Goal: Transaction & Acquisition: Book appointment/travel/reservation

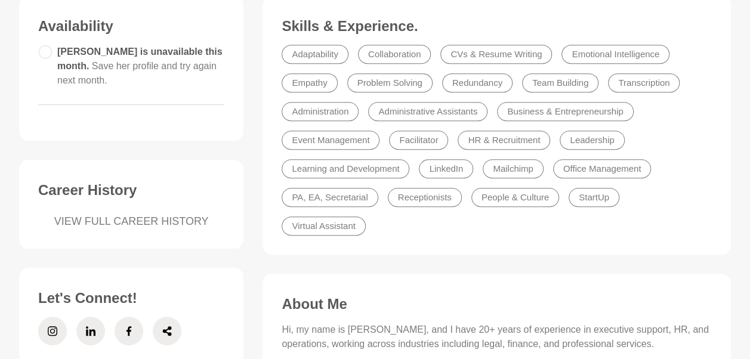
scroll to position [329, 0]
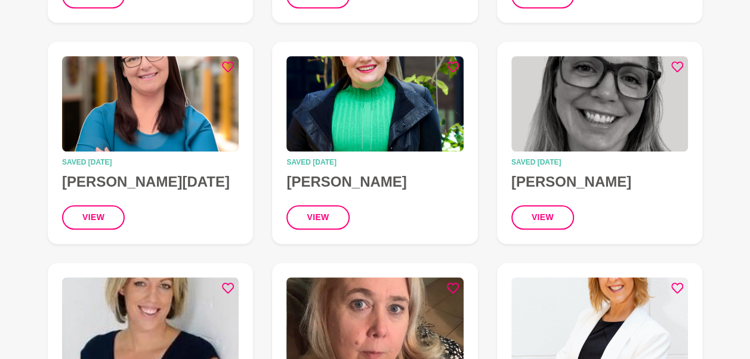
scroll to position [351, 0]
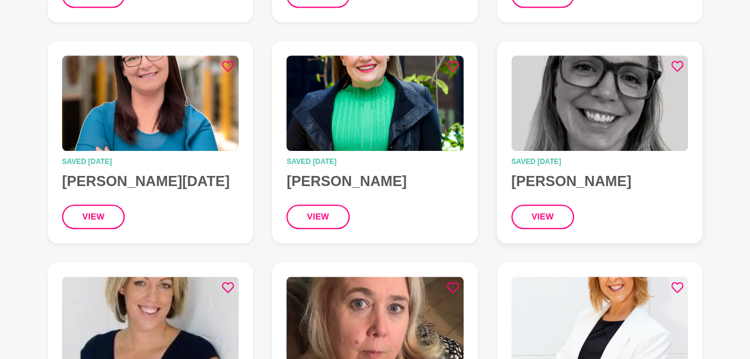
click at [641, 114] on img at bounding box center [599, 102] width 176 height 95
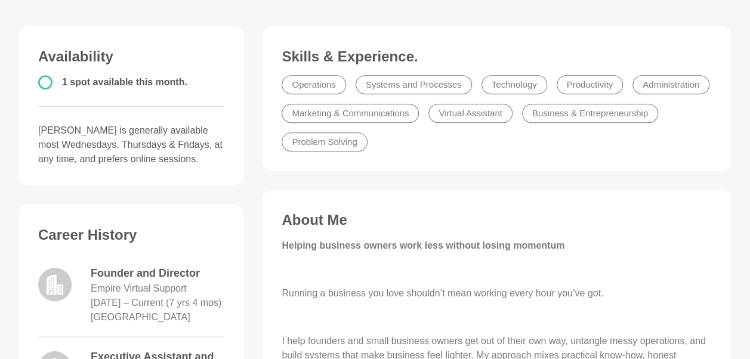
scroll to position [296, 0]
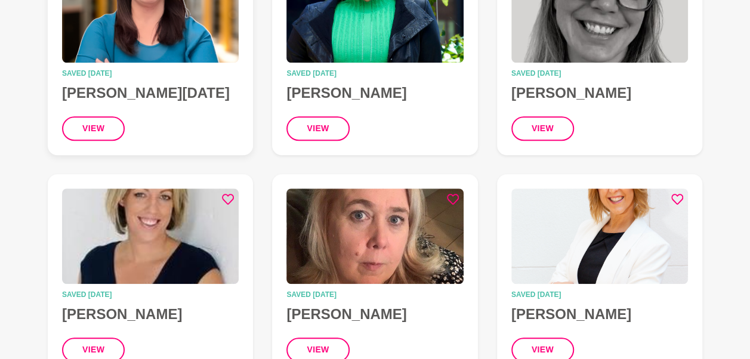
scroll to position [443, 0]
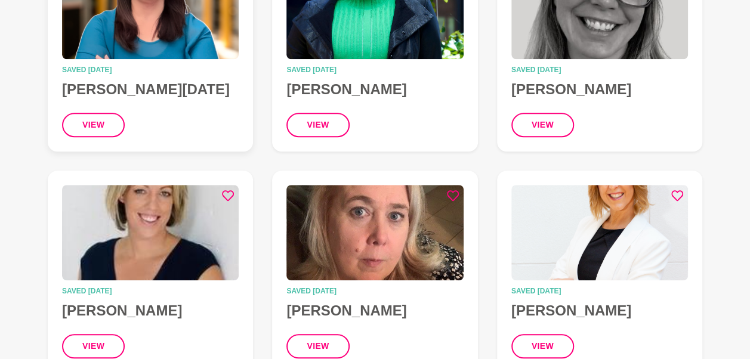
click at [147, 91] on h4 "[PERSON_NAME][DATE]" at bounding box center [150, 89] width 176 height 18
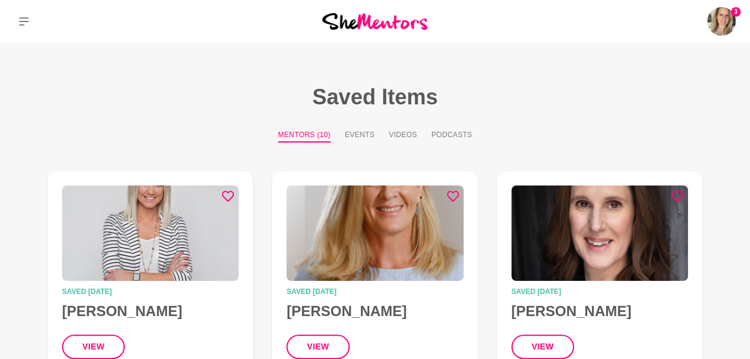
scroll to position [443, 0]
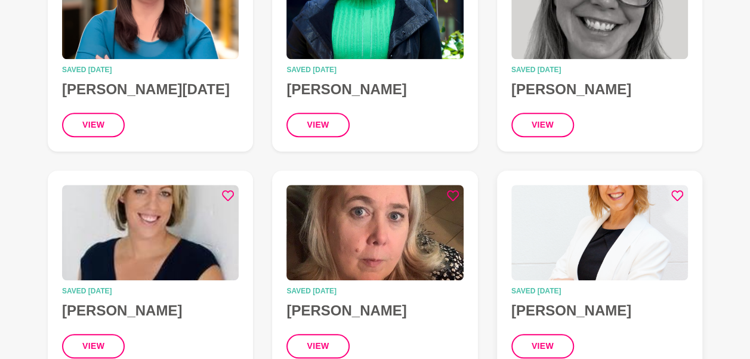
click at [580, 231] on img at bounding box center [599, 232] width 176 height 95
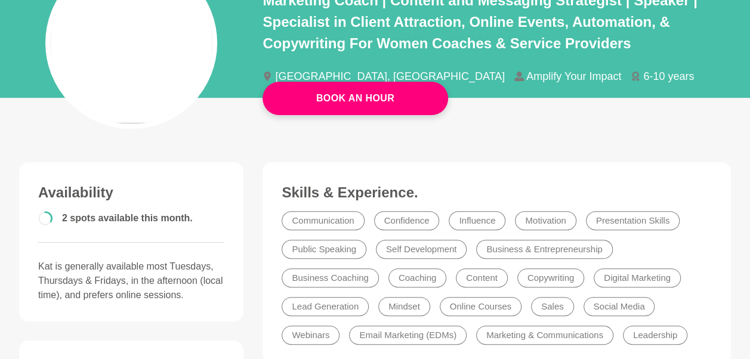
scroll to position [161, 0]
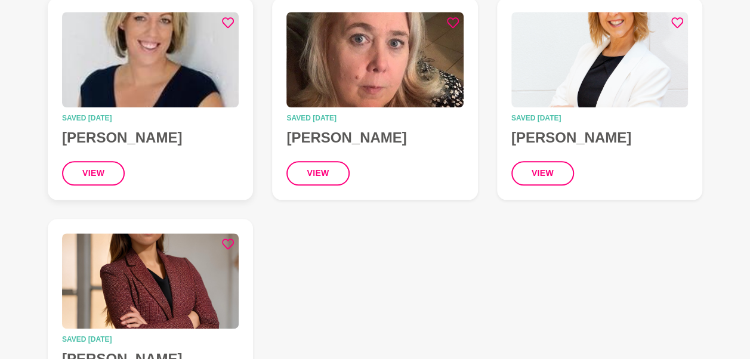
scroll to position [527, 0]
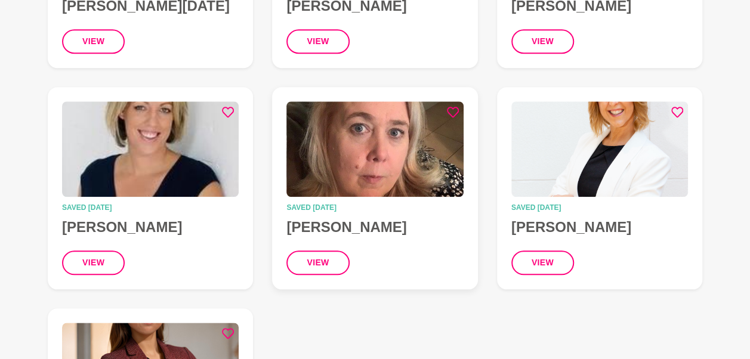
click at [401, 153] on img at bounding box center [374, 148] width 176 height 95
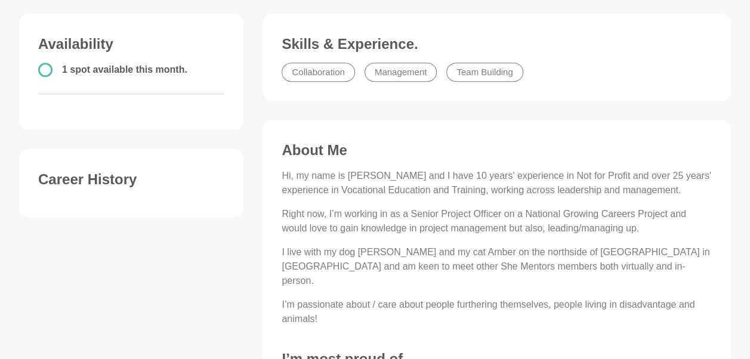
scroll to position [354, 0]
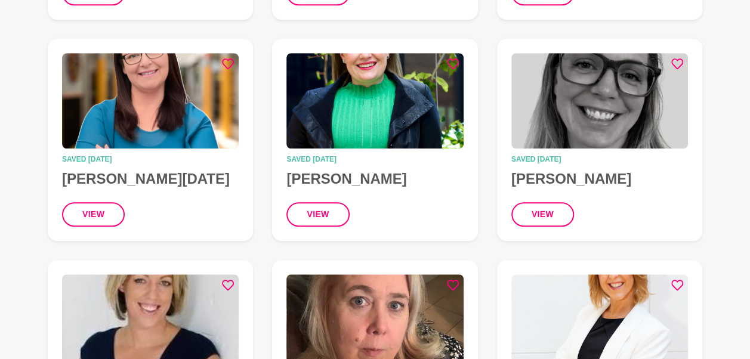
scroll to position [527, 0]
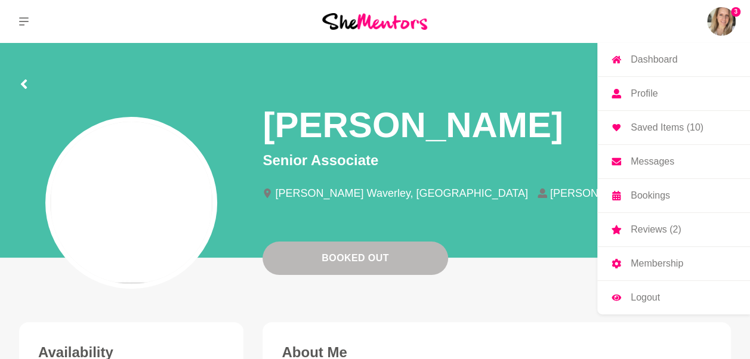
click at [714, 30] on img at bounding box center [721, 21] width 29 height 29
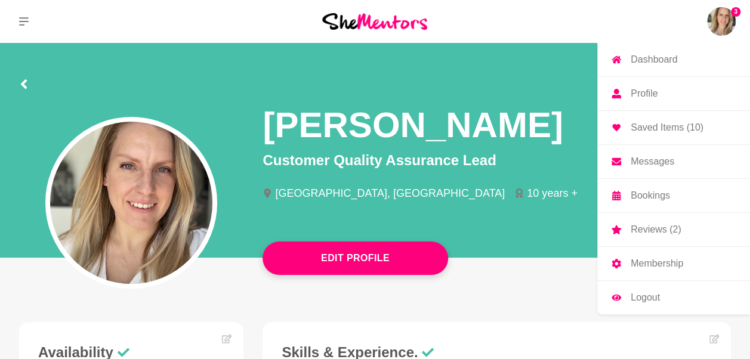
click at [681, 114] on link "Saved Items (10)" at bounding box center [673, 127] width 153 height 33
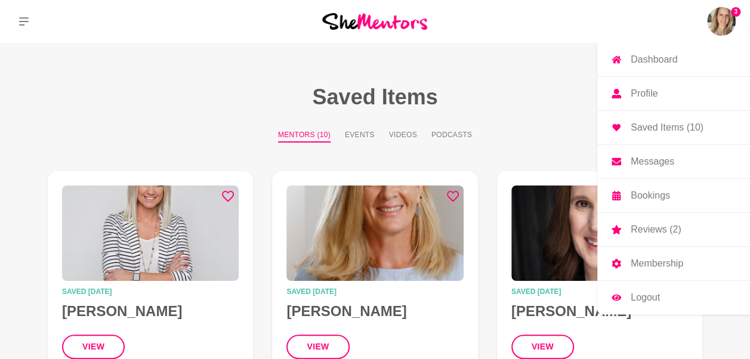
click at [652, 218] on link "Reviews (2)" at bounding box center [673, 229] width 153 height 33
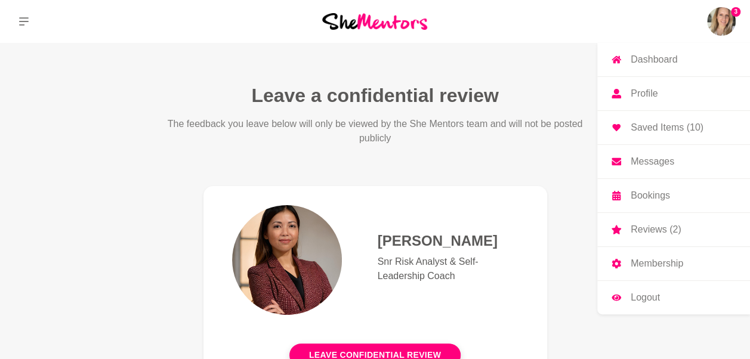
click at [652, 195] on p "Bookings" at bounding box center [649, 196] width 39 height 10
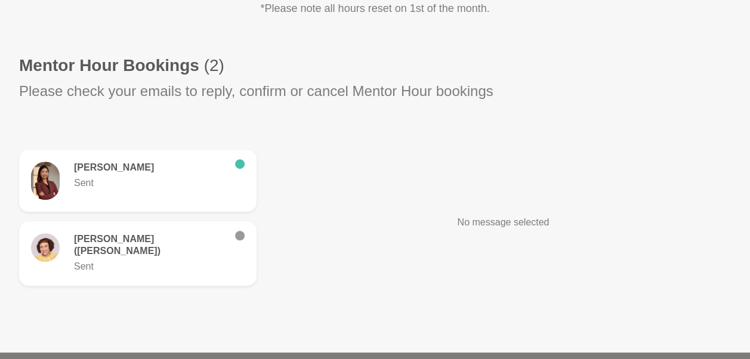
scroll to position [287, 0]
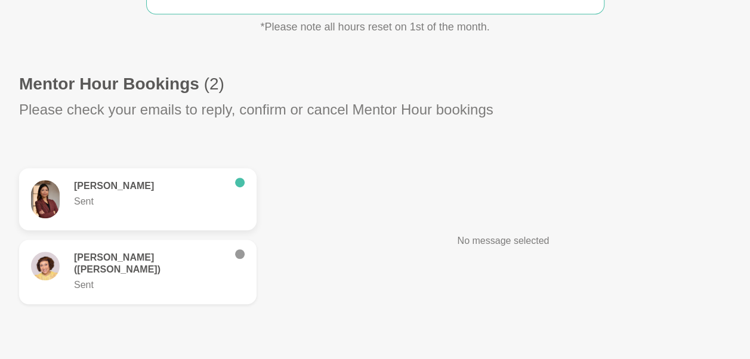
click at [241, 185] on div at bounding box center [240, 183] width 10 height 10
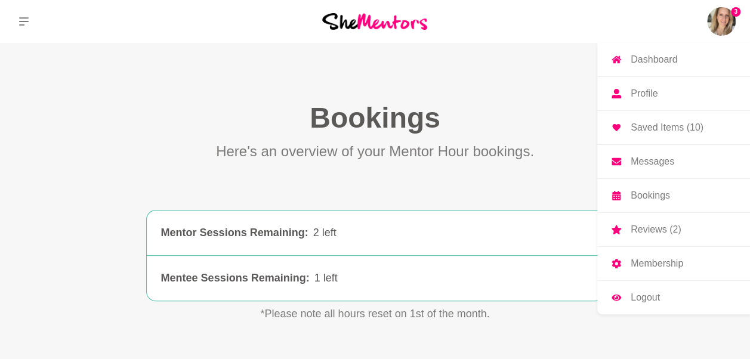
click at [711, 17] on img at bounding box center [721, 21] width 29 height 29
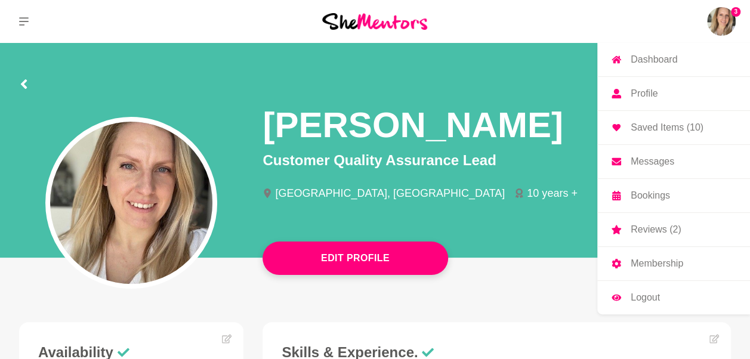
click at [639, 91] on p "Profile" at bounding box center [643, 94] width 27 height 10
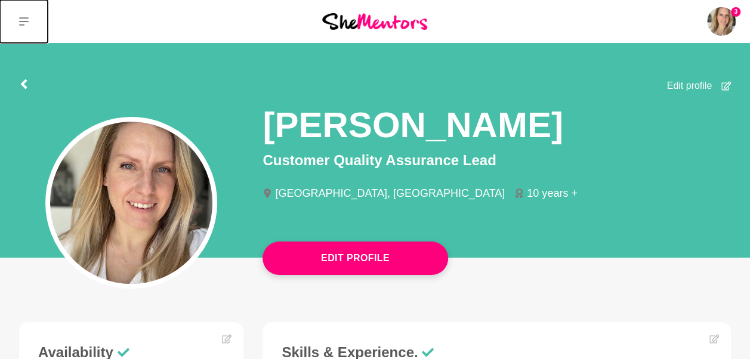
click at [35, 16] on button at bounding box center [24, 21] width 48 height 43
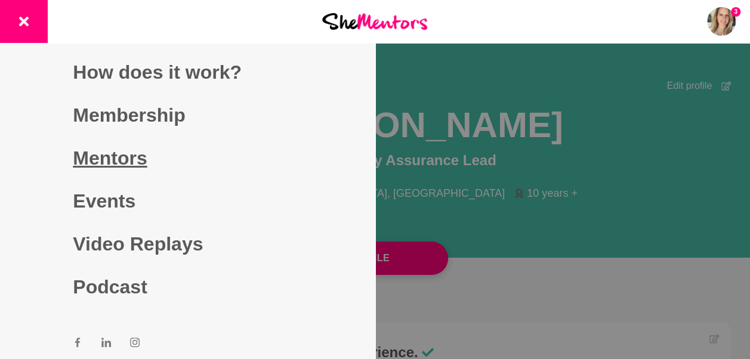
click at [119, 162] on link "Mentors" at bounding box center [187, 158] width 229 height 43
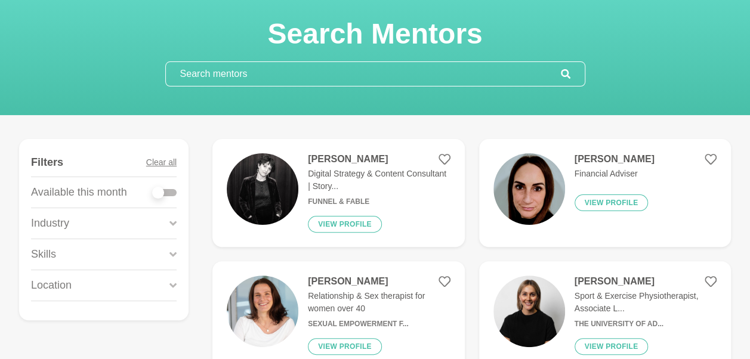
scroll to position [56, 0]
click at [153, 194] on div at bounding box center [165, 192] width 24 height 16
click at [165, 186] on label at bounding box center [165, 190] width 24 height 12
checkbox input "true"
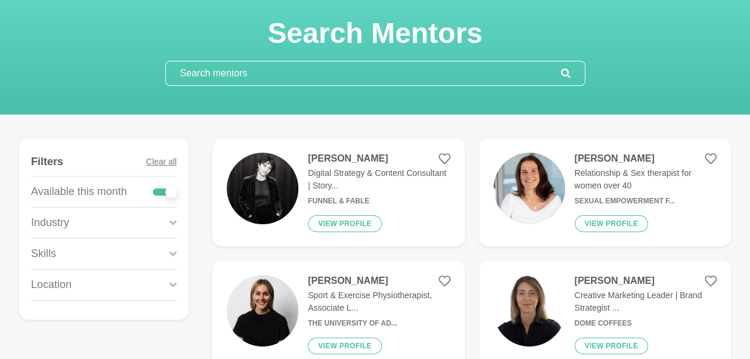
click at [169, 248] on div "Skills" at bounding box center [103, 254] width 145 height 30
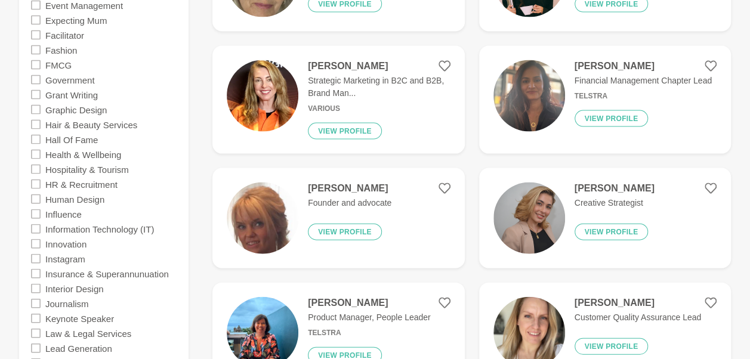
scroll to position [1212, 0]
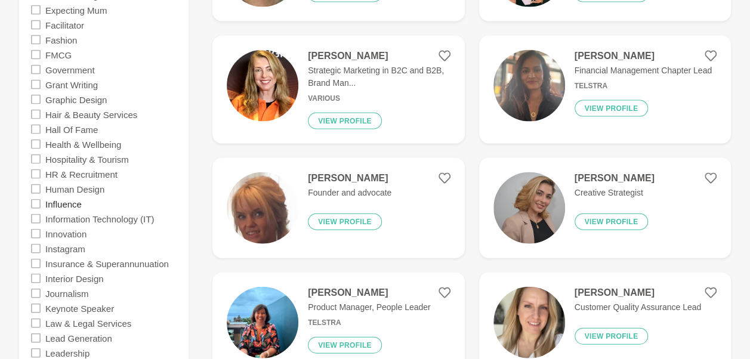
click at [64, 199] on label "Influence" at bounding box center [63, 203] width 36 height 15
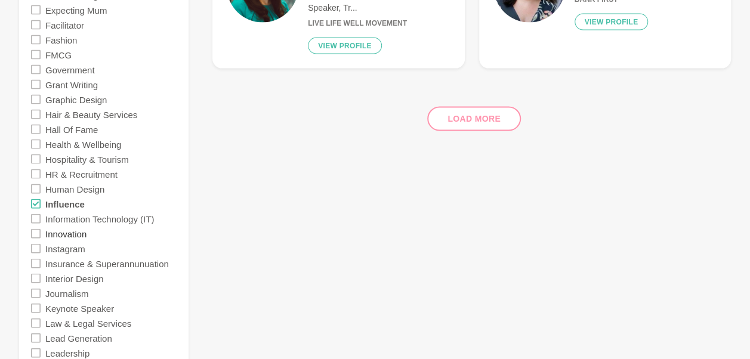
click at [73, 228] on label "Innovation" at bounding box center [65, 233] width 41 height 15
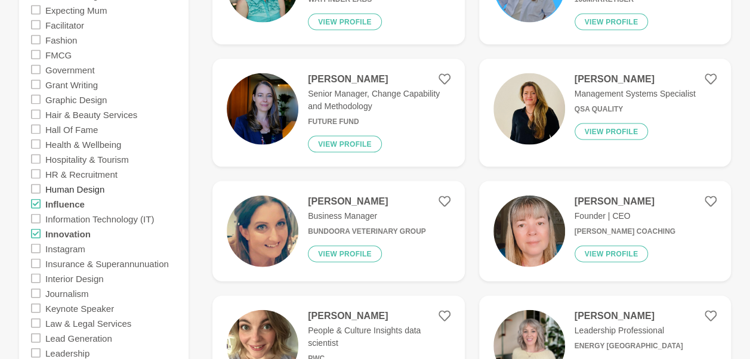
click at [78, 188] on label "Human Design" at bounding box center [74, 188] width 59 height 15
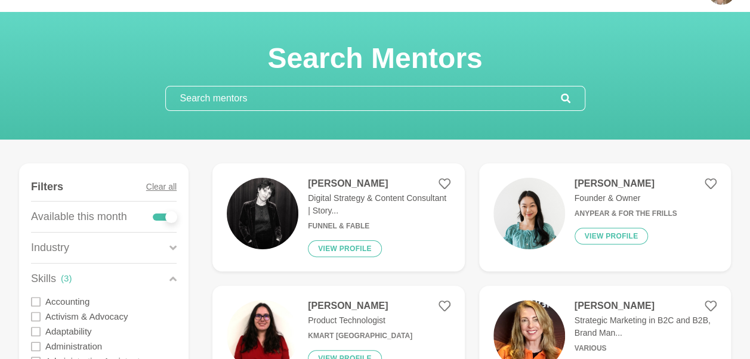
scroll to position [30, 0]
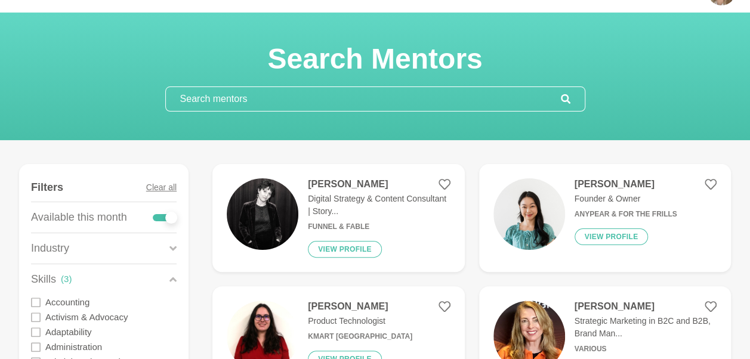
click at [174, 275] on icon at bounding box center [172, 279] width 7 height 16
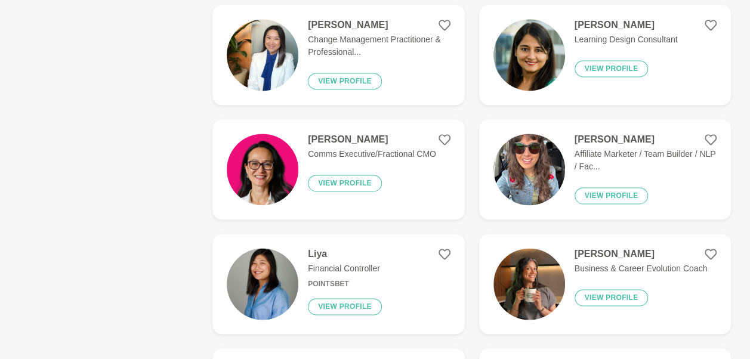
scroll to position [786, 0]
click at [256, 171] on img at bounding box center [263, 169] width 72 height 72
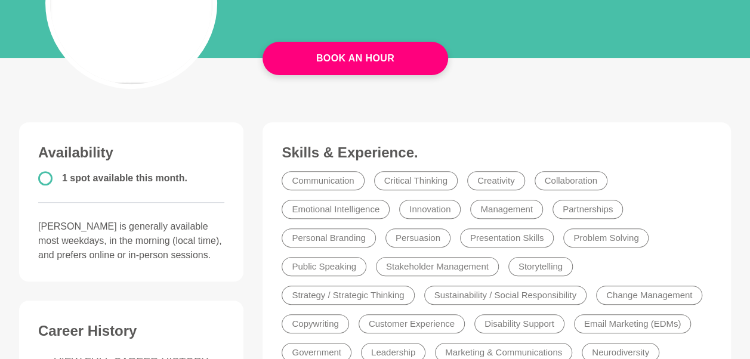
scroll to position [199, 0]
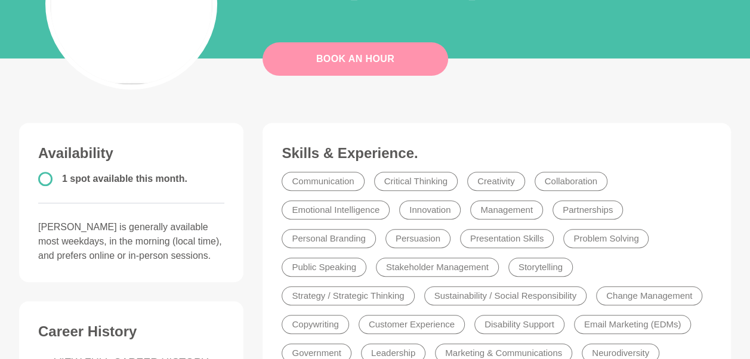
click at [343, 52] on link "Book An Hour" at bounding box center [354, 58] width 185 height 33
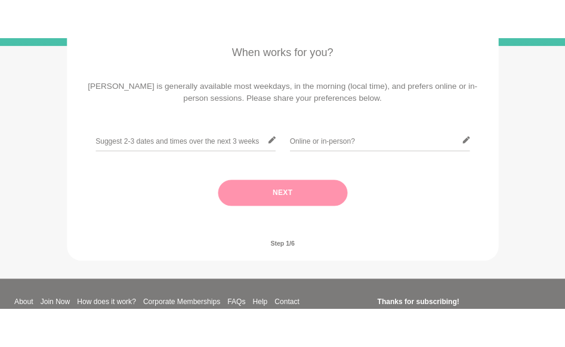
scroll to position [217, 0]
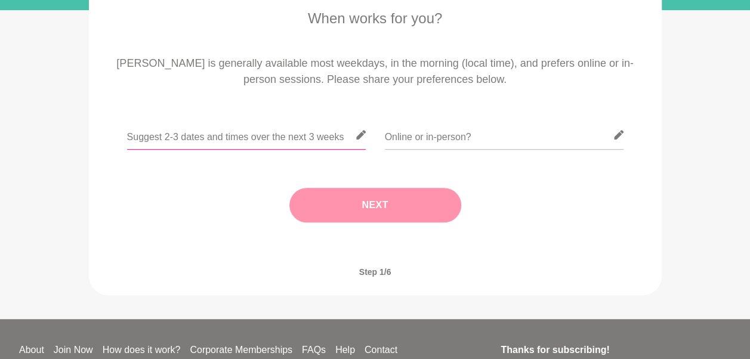
click at [303, 132] on input "text" at bounding box center [246, 134] width 239 height 29
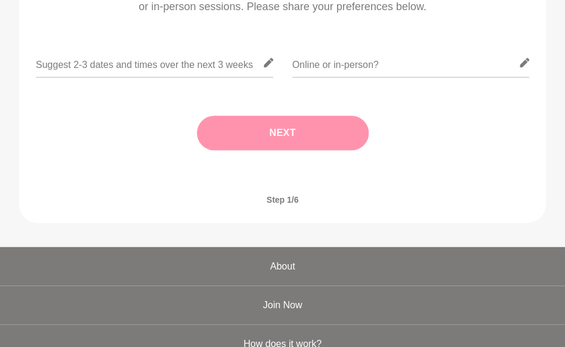
click at [241, 234] on main "[PERSON_NAME] Comms Executive/Fractional CMO [GEOGRAPHIC_DATA], [GEOGRAPHIC_DAT…" at bounding box center [282, 36] width 565 height 421
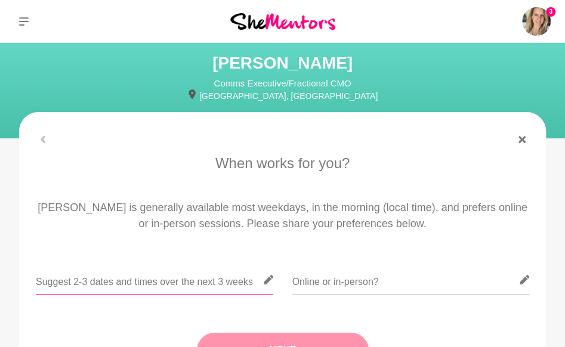
click at [137, 286] on input "text" at bounding box center [154, 279] width 237 height 29
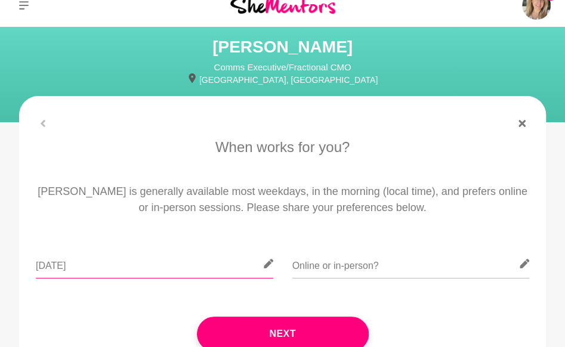
scroll to position [17, 0]
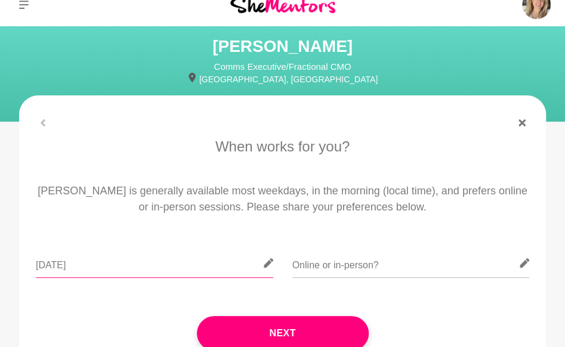
drag, startPoint x: 156, startPoint y: 267, endPoint x: 12, endPoint y: 260, distance: 144.4
click at [12, 260] on section "When works for you? [PERSON_NAME] is generally available most weekdays, in the …" at bounding box center [282, 259] width 565 height 328
click at [403, 51] on h1 "[PERSON_NAME]" at bounding box center [282, 46] width 527 height 21
click at [225, 262] on input "[DATE] anytime between 9 -" at bounding box center [154, 263] width 237 height 29
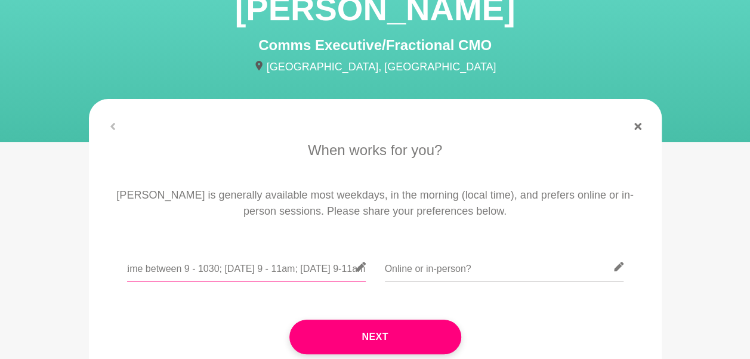
scroll to position [0, 249]
type input "[DATE] anytime between 9 - 1030; [DATE] 9 - 11am; [DATE] 9-11am"
click at [416, 267] on input "text" at bounding box center [504, 266] width 239 height 29
type input "E"
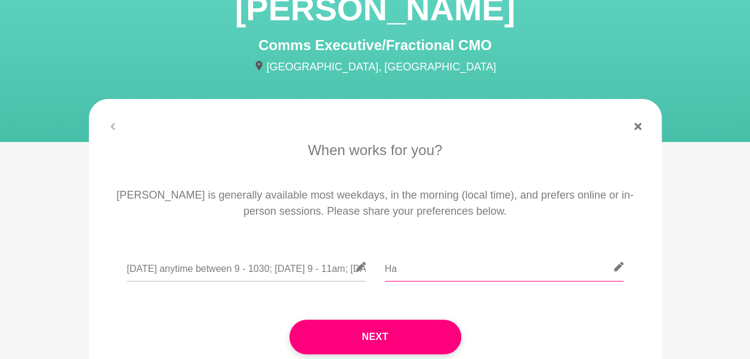
type input "H"
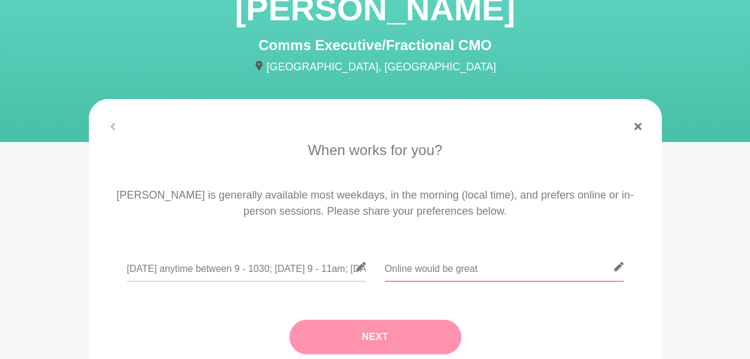
type input "Online would be great"
click at [395, 337] on button "Next" at bounding box center [375, 337] width 172 height 35
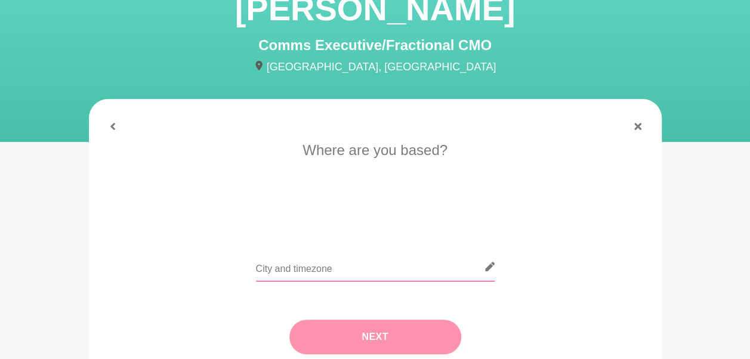
click at [327, 259] on input "text" at bounding box center [375, 266] width 239 height 29
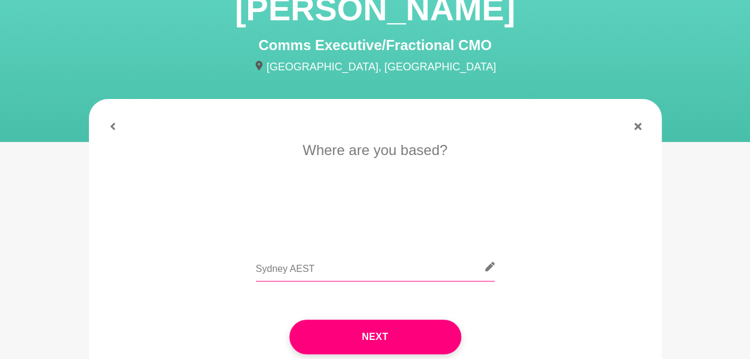
click at [346, 277] on input "Sydney AEST" at bounding box center [375, 266] width 239 height 29
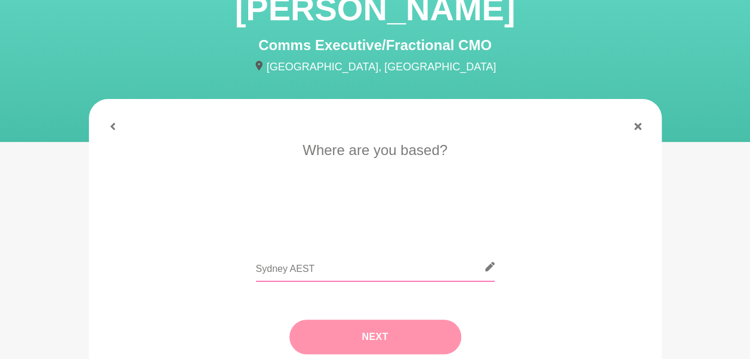
type input "Sydney AEST"
click at [354, 339] on button "Next" at bounding box center [375, 337] width 172 height 35
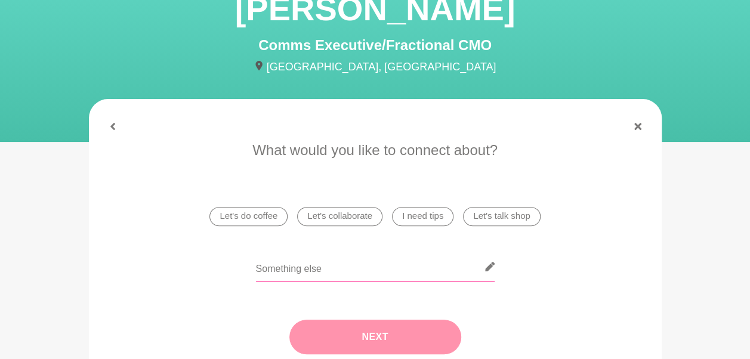
click at [300, 262] on input "text" at bounding box center [375, 266] width 239 height 29
type input "l"
type input "Looking to connect and learn from your experience"
click at [358, 328] on button "Next" at bounding box center [375, 337] width 172 height 35
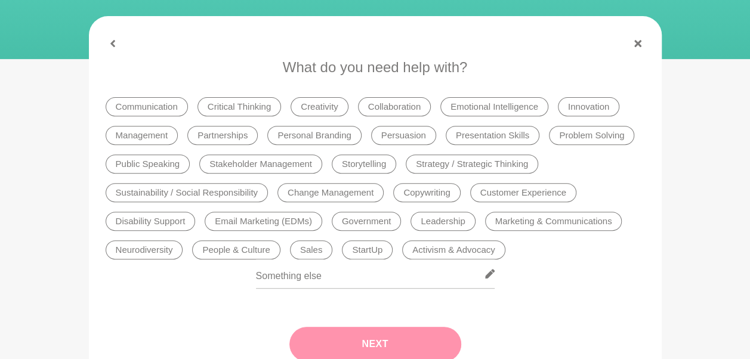
scroll to position [170, 0]
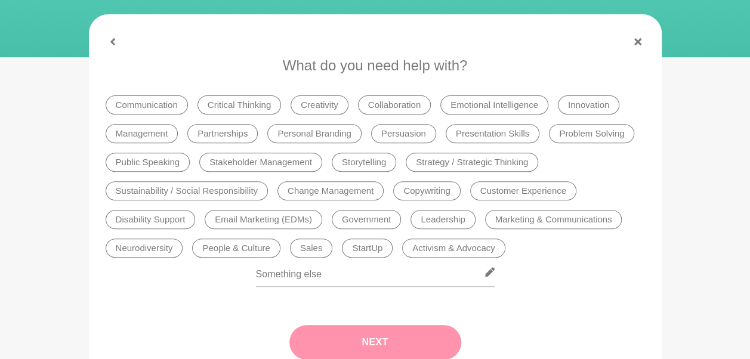
click at [402, 134] on li "Persuasion" at bounding box center [403, 133] width 65 height 19
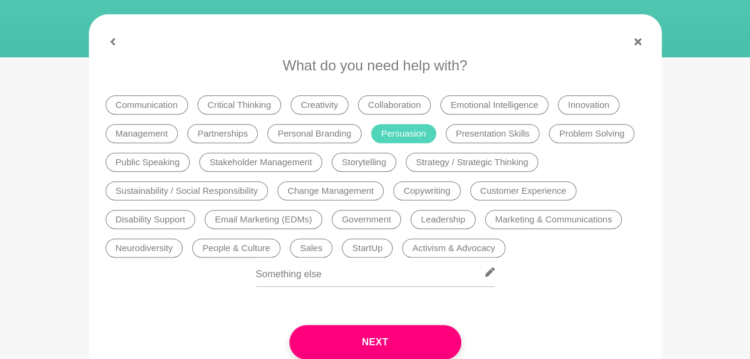
click at [436, 157] on li "Strategy / Strategic Thinking" at bounding box center [471, 162] width 132 height 19
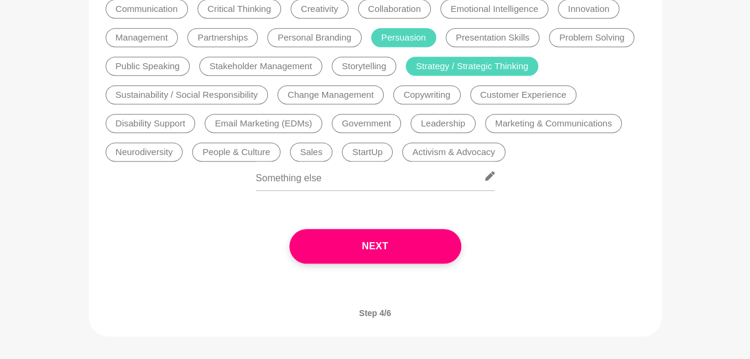
scroll to position [267, 0]
click at [518, 103] on li "Customer Experience" at bounding box center [523, 94] width 106 height 19
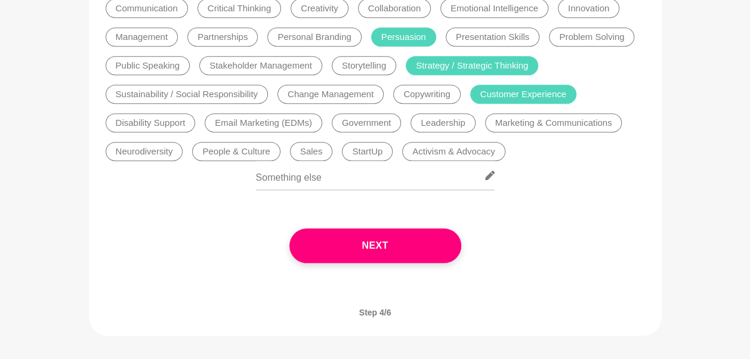
click at [450, 126] on li "Leadership" at bounding box center [442, 122] width 64 height 19
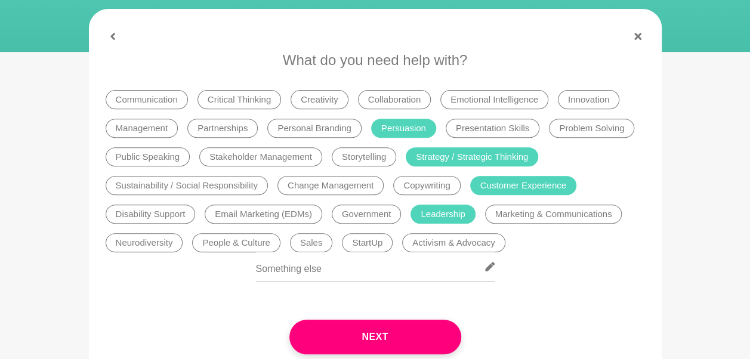
scroll to position [242, 0]
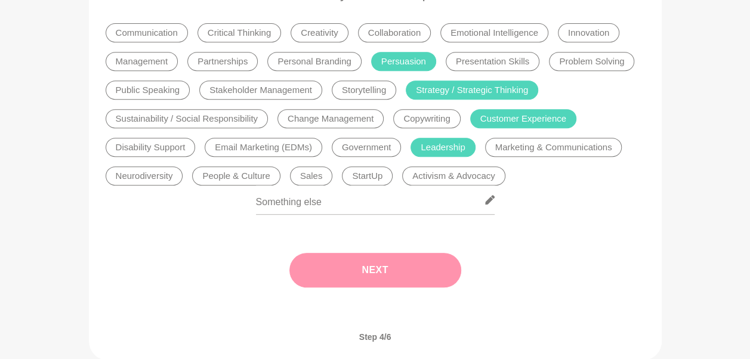
click at [376, 261] on button "Next" at bounding box center [375, 270] width 172 height 35
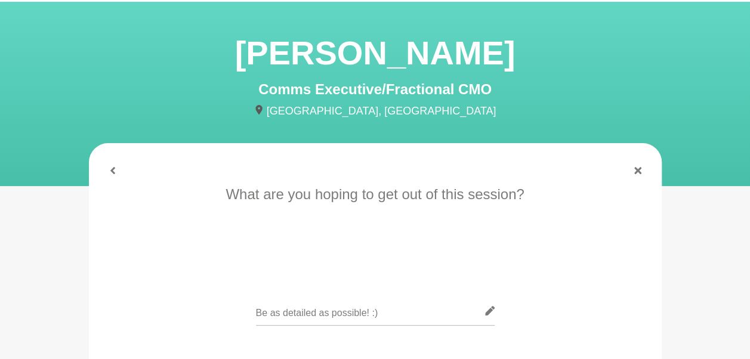
scroll to position [41, 0]
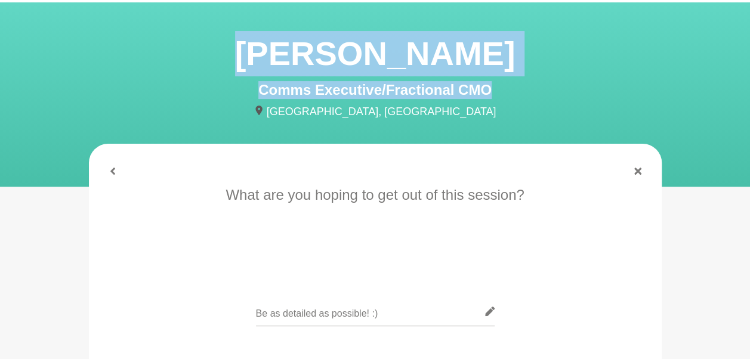
drag, startPoint x: 495, startPoint y: 86, endPoint x: 279, endPoint y: 51, distance: 218.7
click at [279, 51] on section "[PERSON_NAME] Comms Executive/Fractional CMO [GEOGRAPHIC_DATA], [GEOGRAPHIC_DAT…" at bounding box center [375, 75] width 611 height 89
copy section "[PERSON_NAME] Comms Executive/Fractional CMO"
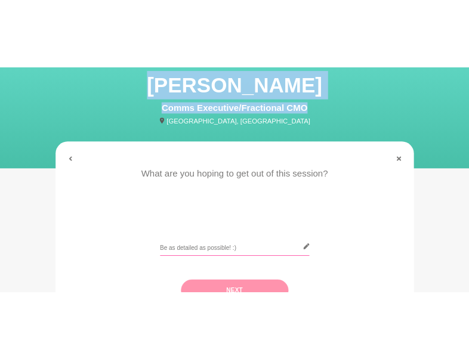
scroll to position [68, 0]
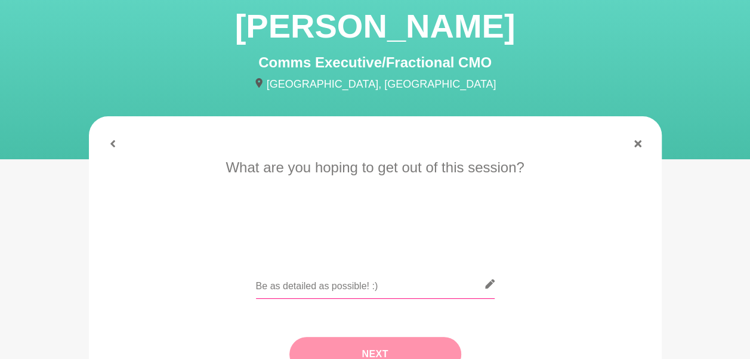
click at [312, 286] on input "text" at bounding box center [375, 284] width 239 height 29
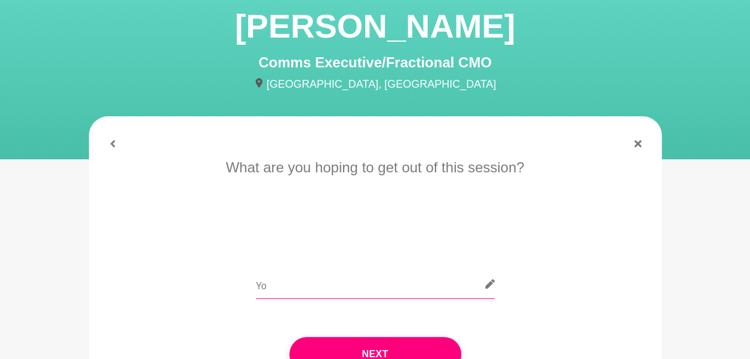
type input "Y"
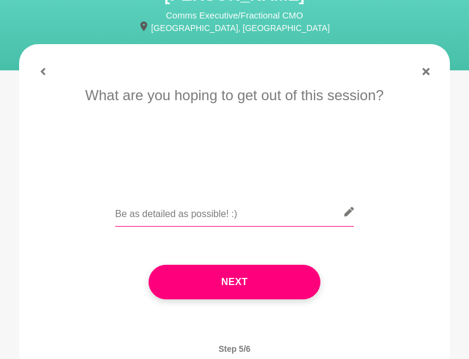
click at [237, 213] on input "text" at bounding box center [234, 211] width 239 height 29
paste input "I’ve spent the last decade working in aged care, where I’ve led with empathy, n…"
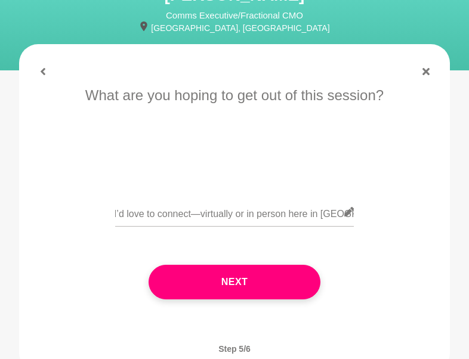
scroll to position [0, 0]
click at [344, 212] on icon at bounding box center [349, 212] width 10 height 10
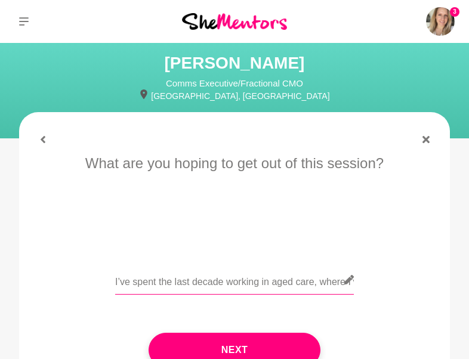
drag, startPoint x: 191, startPoint y: 278, endPoint x: 61, endPoint y: 280, distance: 130.6
click at [61, 280] on div "I’ve spent the last decade working in aged care, where I’ve led with empathy, n…" at bounding box center [234, 287] width 397 height 44
click at [226, 280] on input "I’ve spent the last decade working in aged care, where I’ve led with empathy, n…" at bounding box center [234, 279] width 239 height 29
drag, startPoint x: 206, startPoint y: 278, endPoint x: 283, endPoint y: 283, distance: 76.5
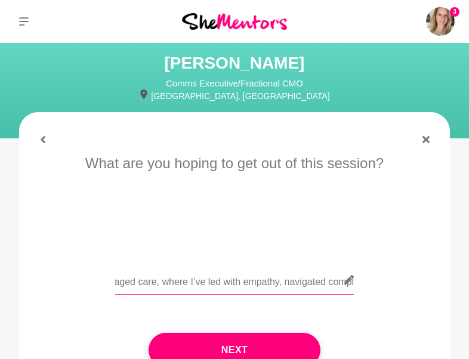
click at [283, 283] on input "I’ve spent the last decade working in aged care, where I’ve led with empathy, n…" at bounding box center [234, 279] width 239 height 29
type input "I’ve spent the last decade working in aged care, where I’ve navigated complex s…"
drag, startPoint x: 137, startPoint y: 281, endPoint x: 181, endPoint y: 295, distance: 45.8
click at [181, 295] on div "I’ve spent the last decade working in aged care, where I’ve navigated complex s…" at bounding box center [234, 287] width 239 height 44
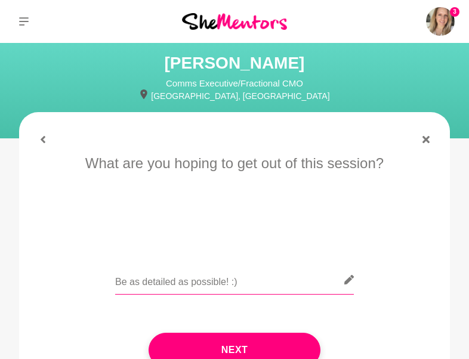
scroll to position [0, 0]
click at [280, 284] on input "text" at bounding box center [234, 279] width 239 height 29
paste input "Hi [PERSON_NAME], I’m [PERSON_NAME], and I’ve spent the past 10+ years working …"
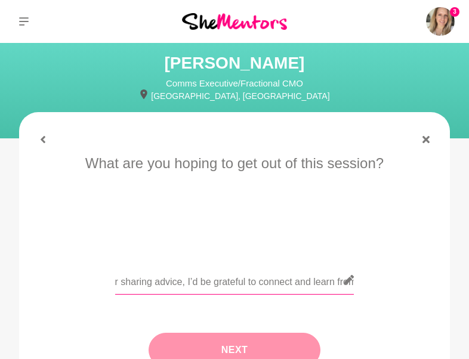
type input "Hi [PERSON_NAME], I’m [PERSON_NAME], and I’ve spent the past 10+ years working …"
click at [254, 343] on button "Next" at bounding box center [234, 350] width 172 height 35
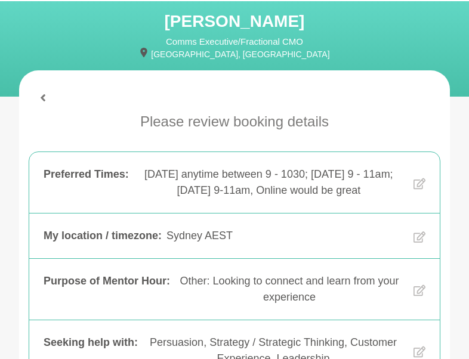
scroll to position [0, 0]
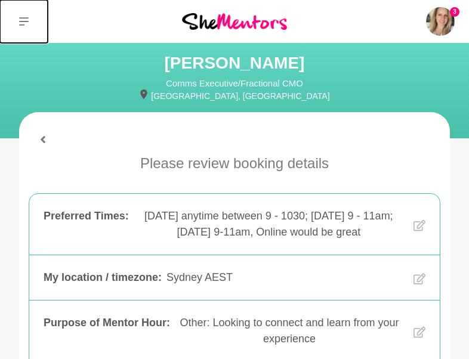
click at [29, 20] on button at bounding box center [24, 21] width 48 height 43
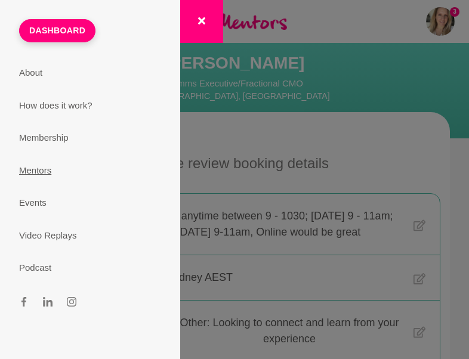
click at [41, 170] on link "Mentors" at bounding box center [90, 170] width 171 height 33
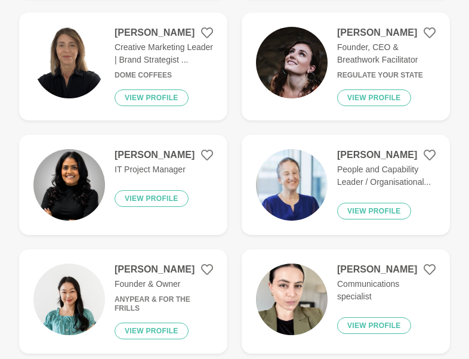
scroll to position [618, 0]
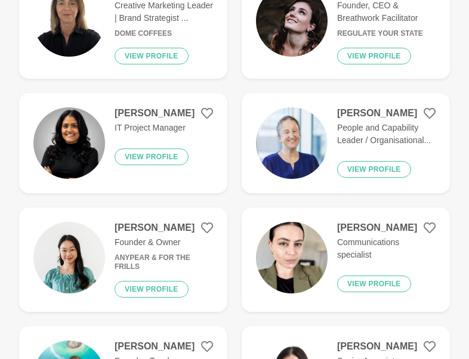
click at [373, 128] on p "People and Capability Leader / Organisational..." at bounding box center [386, 134] width 98 height 25
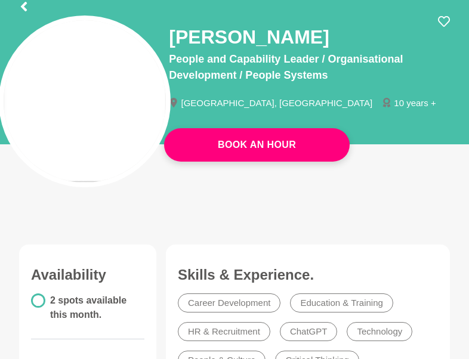
scroll to position [31, 0]
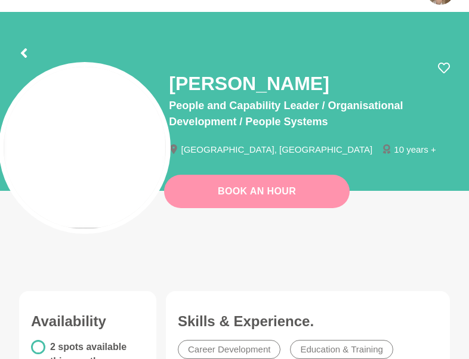
click at [241, 193] on link "Book An Hour" at bounding box center [256, 191] width 185 height 33
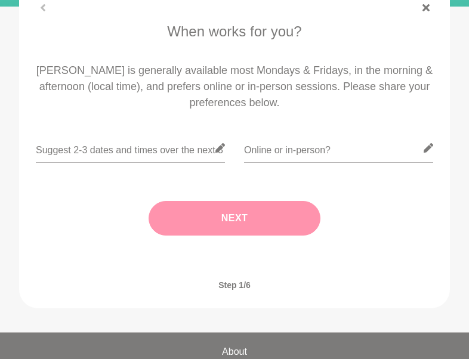
scroll to position [134, 0]
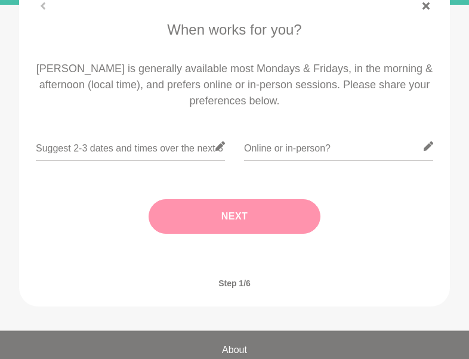
click at [215, 148] on icon at bounding box center [220, 146] width 10 height 10
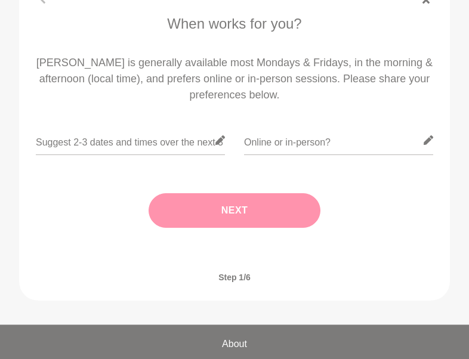
scroll to position [140, 0]
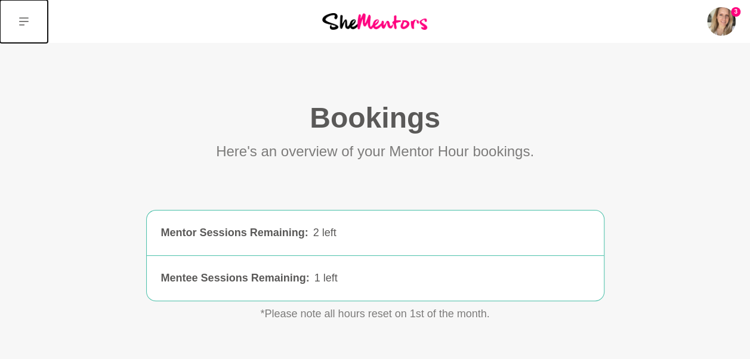
click at [24, 24] on icon at bounding box center [24, 22] width 10 height 10
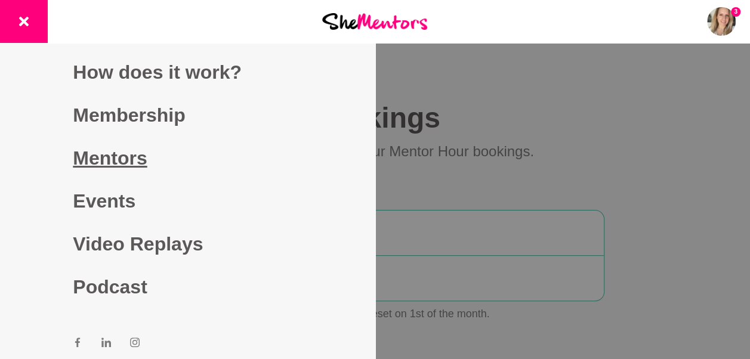
click at [116, 156] on link "Mentors" at bounding box center [187, 158] width 229 height 43
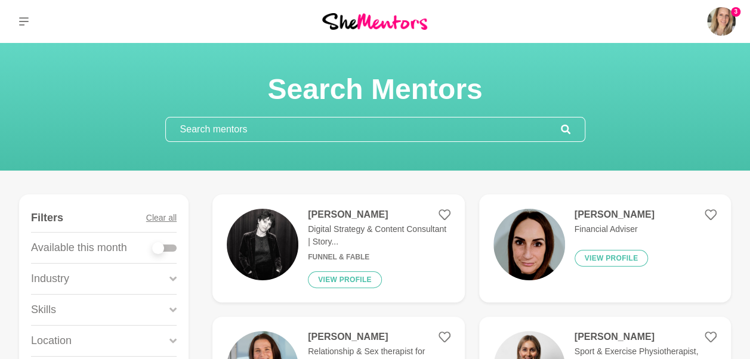
click at [342, 138] on input "text" at bounding box center [363, 129] width 395 height 24
paste input "[PERSON_NAME] Comms Executive/Fractional CMO"
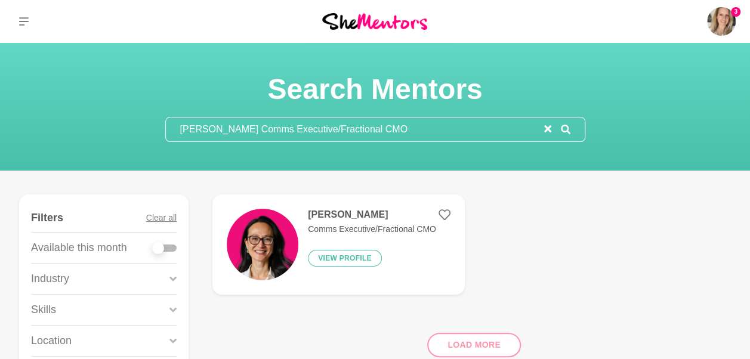
type input "[PERSON_NAME] Comms Executive/Fractional CMO"
click at [335, 218] on h4 "[PERSON_NAME]" at bounding box center [372, 215] width 128 height 12
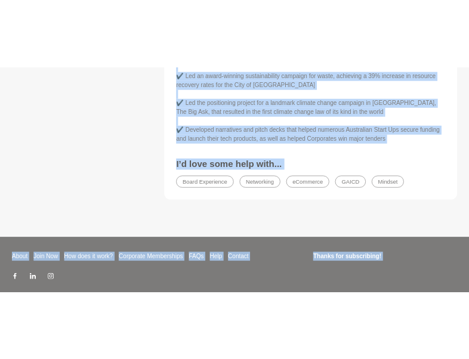
scroll to position [1191, 0]
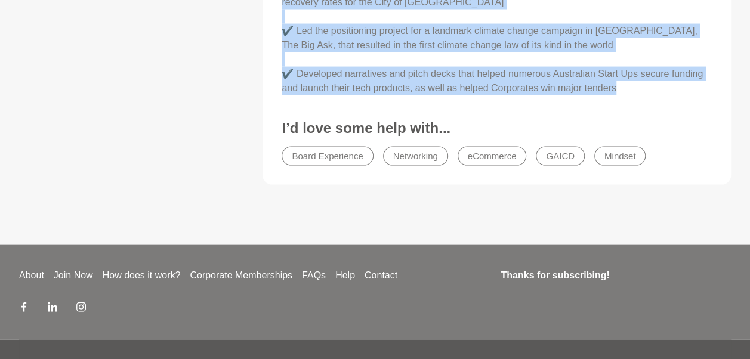
drag, startPoint x: 298, startPoint y: 167, endPoint x: 640, endPoint y: 62, distance: 357.4
copy div "i, my name is Jackie and I have over 25 years experience in brand and marketing…"
